Goal: Information Seeking & Learning: Learn about a topic

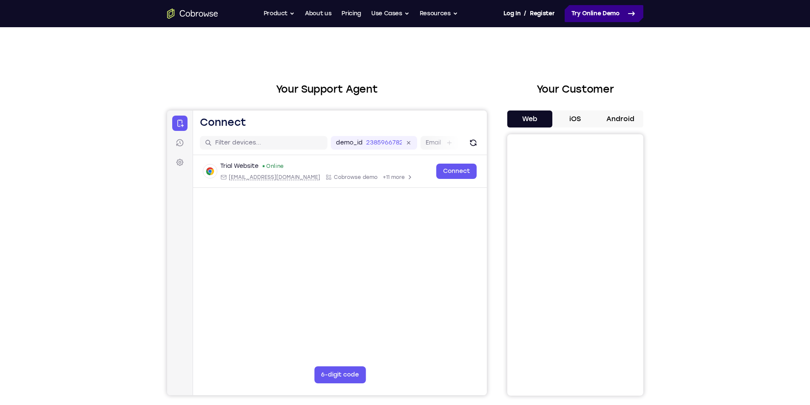
click at [590, 20] on link "Try Online Demo" at bounding box center [603, 13] width 79 height 17
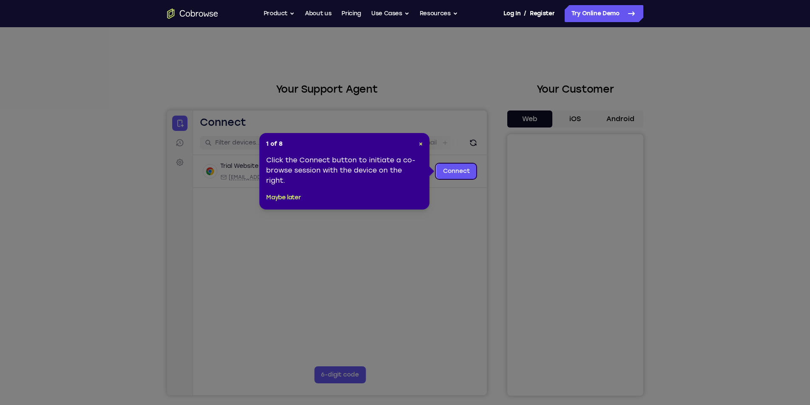
drag, startPoint x: 300, startPoint y: 194, endPoint x: 407, endPoint y: 158, distance: 113.4
click at [407, 158] on div "1 of 8 × Click the Connect button to initiate a co-browse session with the devi…" at bounding box center [344, 171] width 170 height 76
click at [465, 173] on link "Connect" at bounding box center [456, 171] width 40 height 15
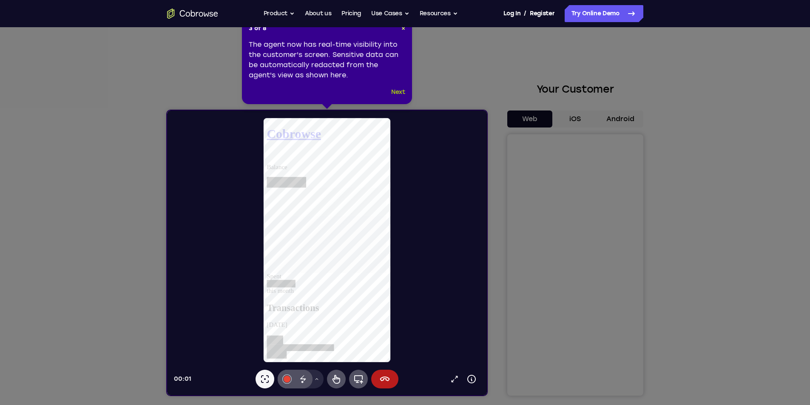
click at [401, 87] on button "Next" at bounding box center [398, 92] width 14 height 10
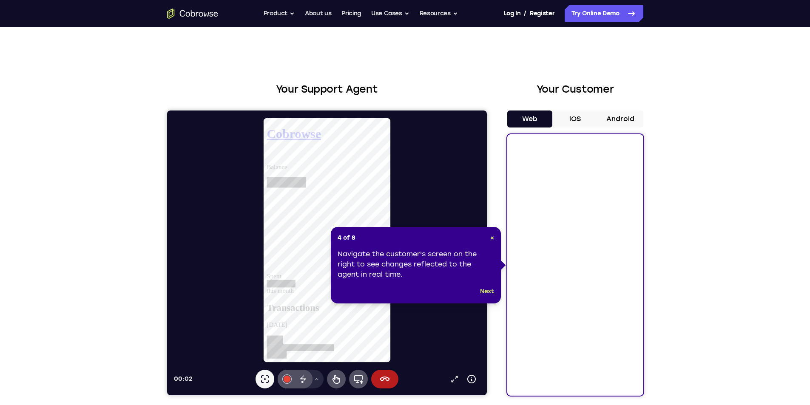
click at [494, 286] on div "4 of 8 × Navigate the customer's screen on the right to see changes reflected t…" at bounding box center [416, 265] width 170 height 76
click at [489, 291] on button "Next" at bounding box center [487, 291] width 14 height 10
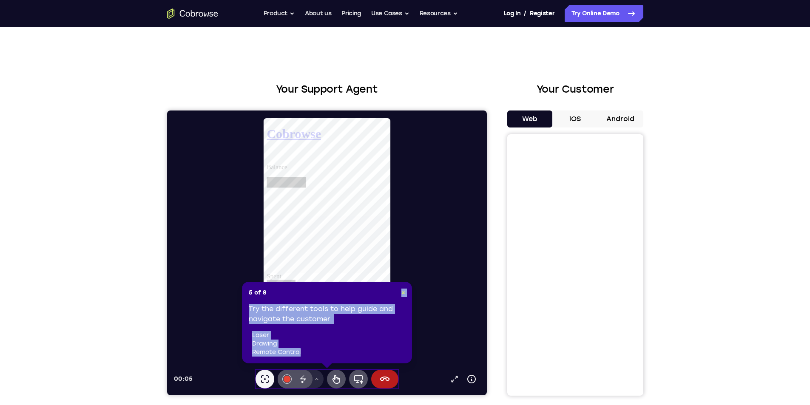
drag, startPoint x: 335, startPoint y: 358, endPoint x: 355, endPoint y: 296, distance: 64.9
click at [365, 291] on div "5 of 8 × Try the different tools to help guide and navigate the customer. laser…" at bounding box center [327, 323] width 170 height 82
click at [316, 378] on icon at bounding box center [316, 379] width 5 height 5
click at [317, 377] on icon at bounding box center [316, 379] width 5 height 5
click at [326, 359] on div "5 of 8 × Try the different tools to help guide and navigate the customer. laser…" at bounding box center [327, 323] width 170 height 82
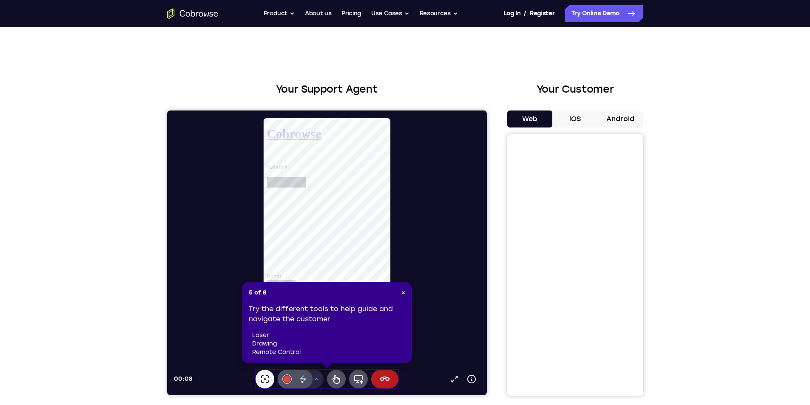
click at [325, 375] on div "Laser pointer #e94435 Disappearing ink Drawing tools menu Remote control Full d…" at bounding box center [326, 379] width 143 height 19
click at [338, 376] on icon at bounding box center [336, 379] width 10 height 10
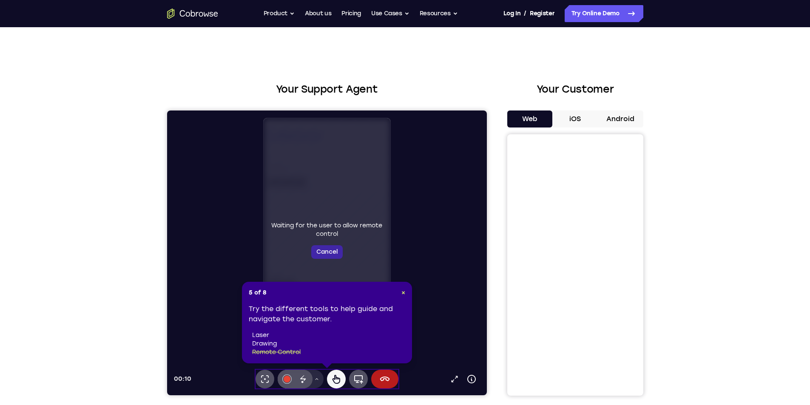
click at [321, 250] on button "Cancel" at bounding box center [326, 252] width 31 height 14
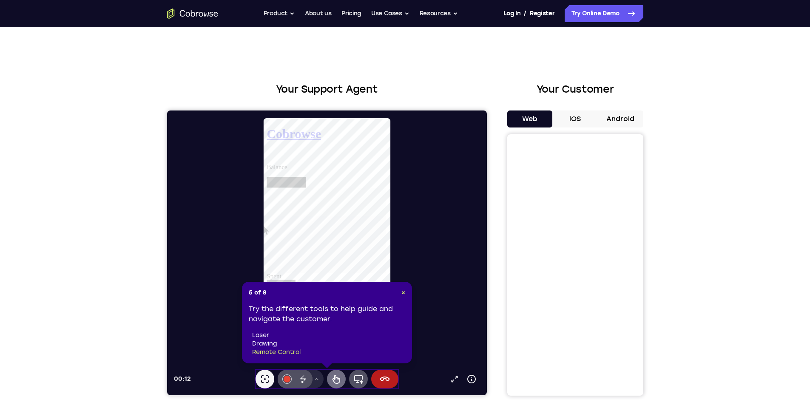
click at [337, 378] on icon at bounding box center [336, 379] width 8 height 9
click at [329, 384] on div "Laser pointer #e94435 Disappearing ink Drawing tools menu Remote control Full d…" at bounding box center [326, 379] width 143 height 19
click at [337, 380] on icon at bounding box center [336, 379] width 10 height 10
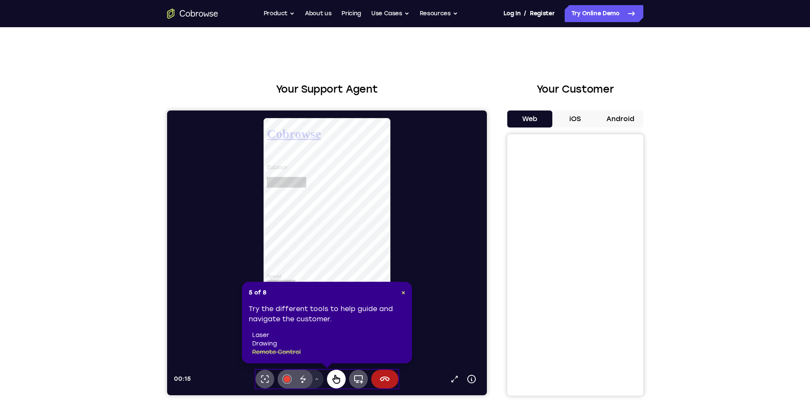
click at [341, 379] on button "Remote control" at bounding box center [335, 379] width 19 height 19
drag, startPoint x: 470, startPoint y: 460, endPoint x: 333, endPoint y: 371, distance: 162.8
click at [333, 371] on button "Remote control" at bounding box center [335, 379] width 19 height 19
click at [263, 346] on li "drawing" at bounding box center [328, 344] width 153 height 8
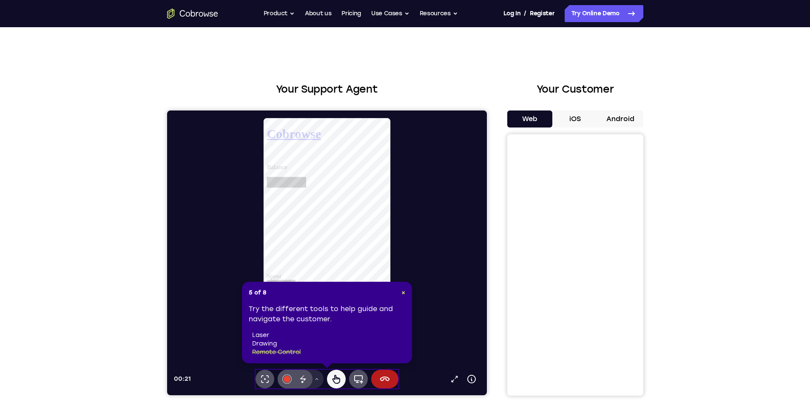
click at [332, 376] on icon at bounding box center [336, 379] width 10 height 10
click at [298, 381] on icon at bounding box center [302, 379] width 10 height 10
click at [253, 351] on div at bounding box center [329, 240] width 313 height 246
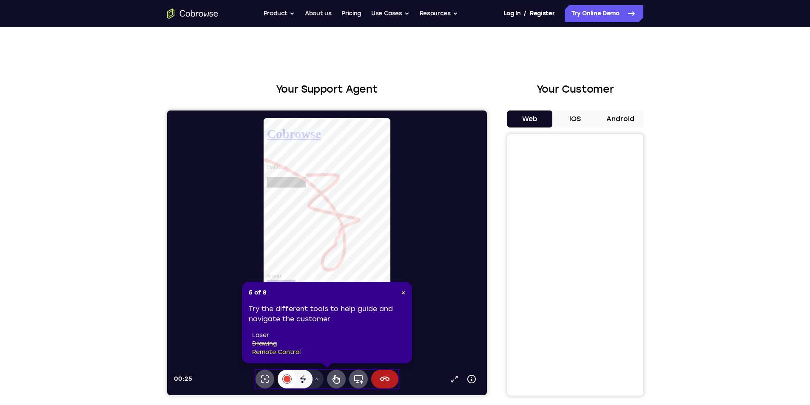
click at [284, 379] on button "#e94435" at bounding box center [286, 379] width 19 height 19
click at [287, 381] on div at bounding box center [286, 379] width 7 height 7
click at [286, 377] on div at bounding box center [286, 379] width 7 height 7
click at [301, 377] on icon at bounding box center [302, 379] width 10 height 10
click at [317, 377] on icon at bounding box center [316, 379] width 5 height 5
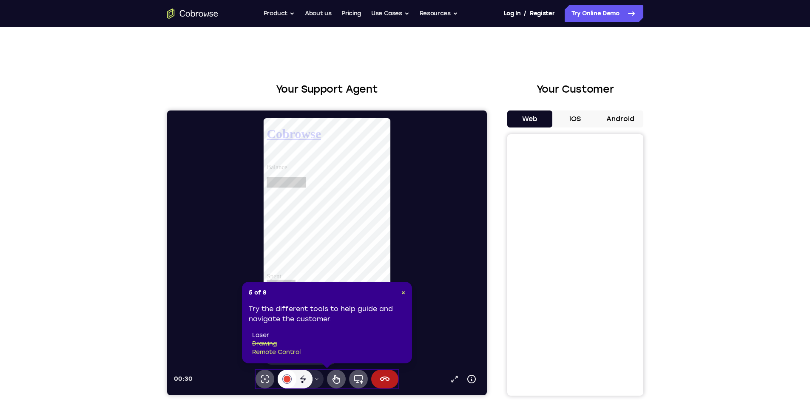
click at [286, 376] on div at bounding box center [286, 379] width 7 height 7
click at [258, 334] on li "laser" at bounding box center [328, 335] width 153 height 8
drag, startPoint x: 263, startPoint y: 335, endPoint x: 326, endPoint y: 348, distance: 64.7
click at [322, 348] on ul "laser drawing remote control" at bounding box center [328, 343] width 153 height 25
click at [352, 375] on button "Full device" at bounding box center [357, 379] width 19 height 19
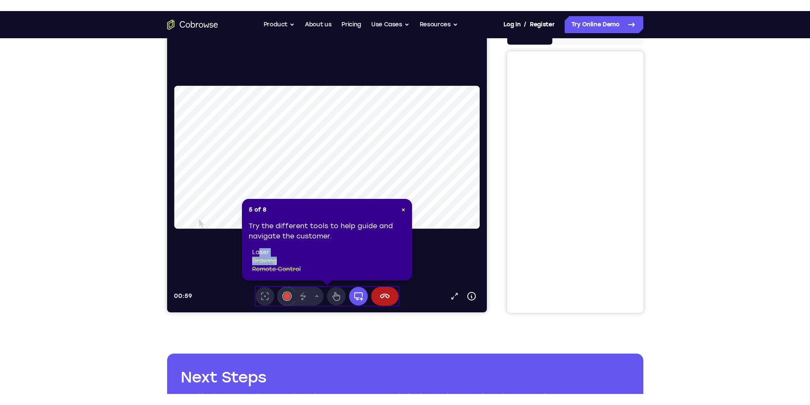
scroll to position [127, 0]
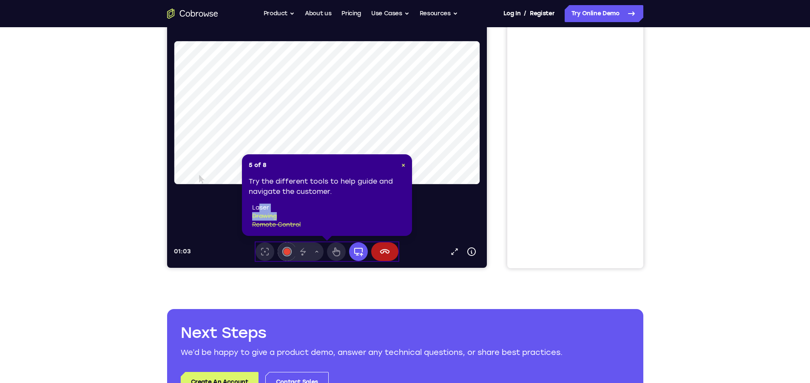
click at [263, 210] on li "laser" at bounding box center [328, 208] width 153 height 8
click at [267, 205] on li "laser" at bounding box center [328, 208] width 153 height 8
drag, startPoint x: 306, startPoint y: 177, endPoint x: 356, endPoint y: 172, distance: 50.9
click at [313, 176] on div "Try the different tools to help guide and navigate the customer. laser drawing …" at bounding box center [327, 202] width 156 height 53
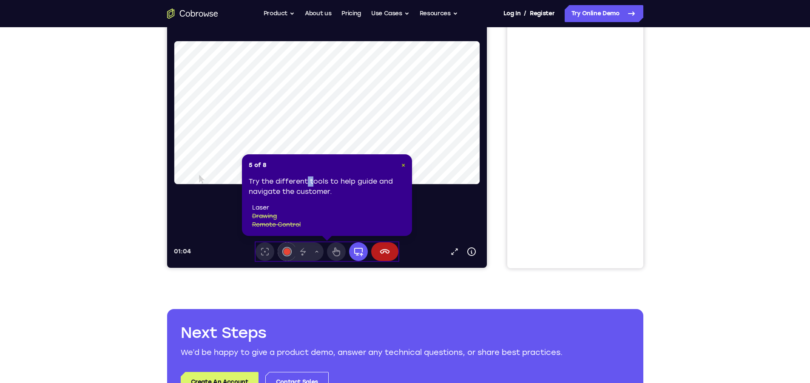
click at [403, 163] on span "×" at bounding box center [403, 164] width 4 height 7
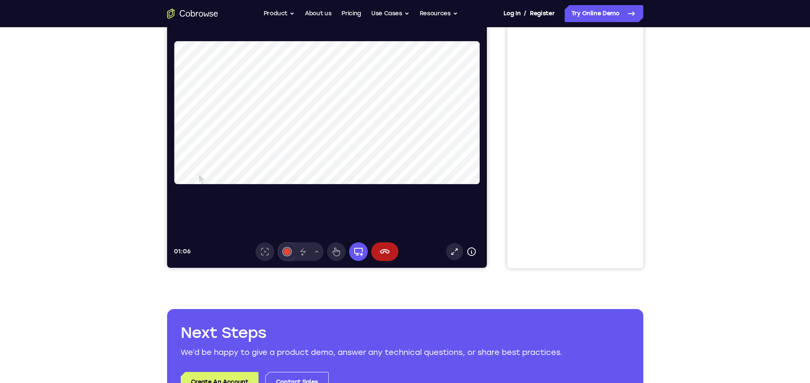
click at [455, 250] on icon at bounding box center [454, 252] width 6 height 6
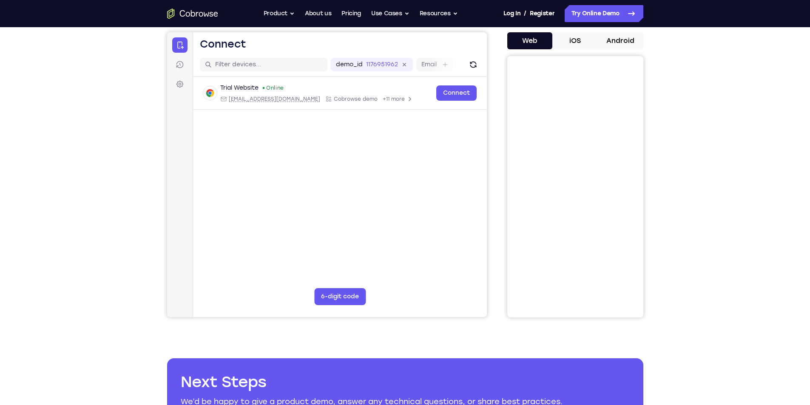
scroll to position [0, 0]
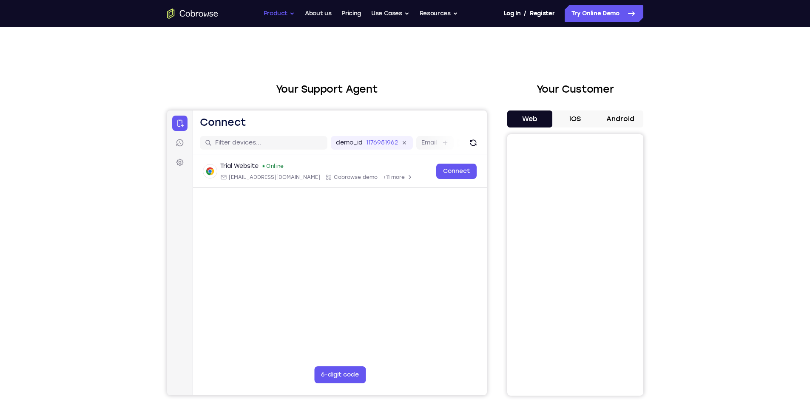
click at [287, 14] on button "Product" at bounding box center [278, 13] width 31 height 17
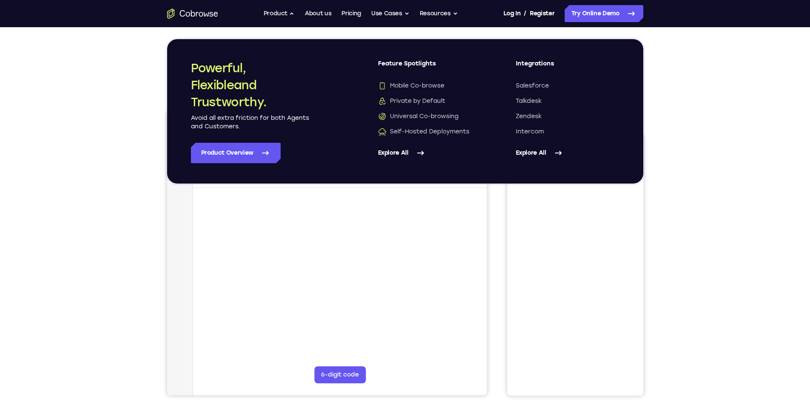
click at [411, 151] on link "Explore All" at bounding box center [430, 153] width 104 height 20
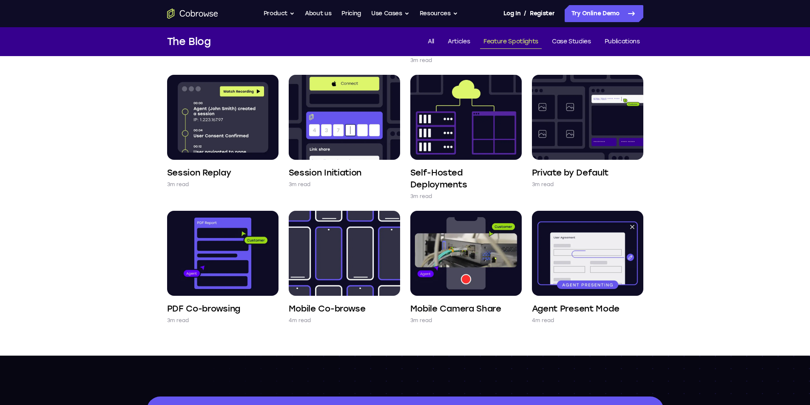
scroll to position [340, 0]
